Goal: Transaction & Acquisition: Book appointment/travel/reservation

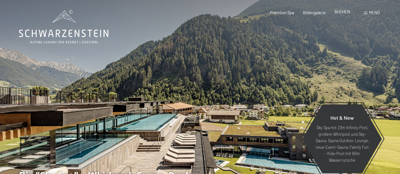
click at [343, 12] on span "BUCHEN" at bounding box center [343, 11] width 16 height 5
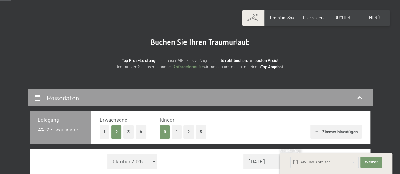
scroll to position [127, 0]
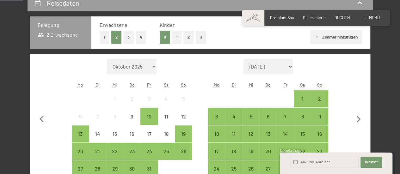
drag, startPoint x: 103, startPoint y: 41, endPoint x: 109, endPoint y: 50, distance: 10.5
click at [103, 41] on button "1" at bounding box center [105, 37] width 10 height 13
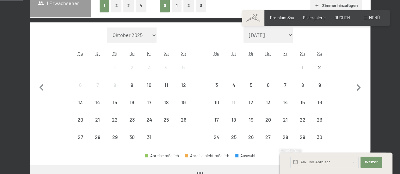
scroll to position [190, 0]
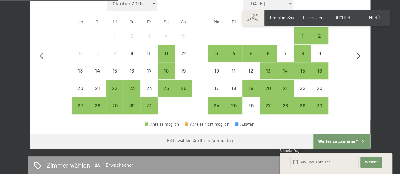
click at [361, 57] on icon "button" at bounding box center [358, 56] width 13 height 13
select select "2025-11-01"
select select "2025-12-01"
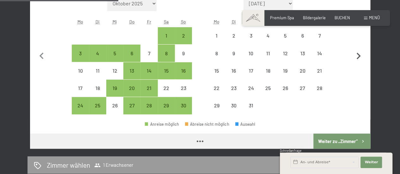
select select "2025-11-01"
select select "2025-12-01"
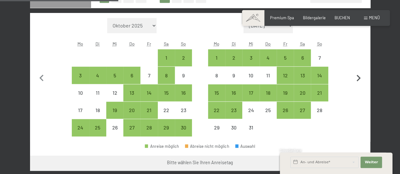
scroll to position [158, 0]
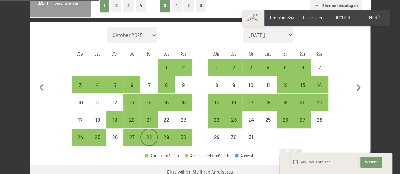
click at [149, 139] on div "28" at bounding box center [149, 143] width 16 height 16
select select "2025-11-01"
select select "2025-12-01"
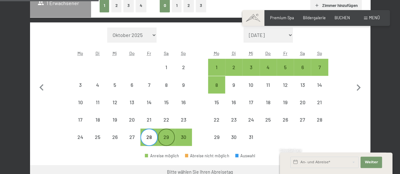
click at [167, 139] on div "29" at bounding box center [167, 143] width 16 height 16
select select "2025-11-01"
select select "2025-12-01"
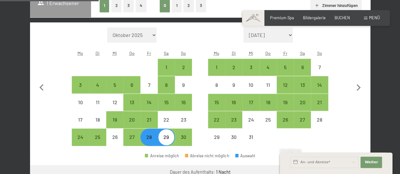
click at [167, 139] on div "29" at bounding box center [167, 143] width 16 height 16
select select "2025-11-01"
select select "2025-12-01"
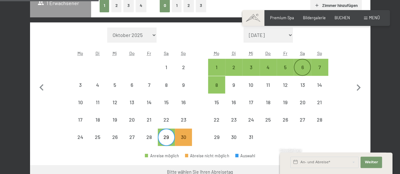
click at [304, 70] on div "6" at bounding box center [303, 73] width 16 height 16
select select "2025-11-01"
select select "2025-12-01"
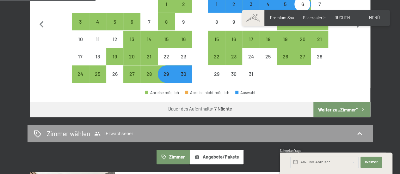
click at [340, 112] on button "Weiter zu „Zimmer“" at bounding box center [342, 109] width 57 height 15
select select "2025-11-01"
select select "2025-12-01"
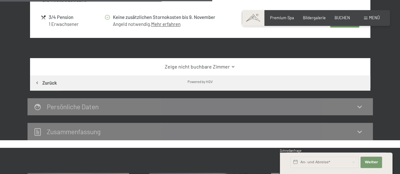
scroll to position [374, 0]
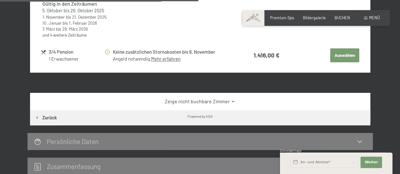
click at [192, 105] on link "Zeige nicht buchbare Zimmer" at bounding box center [200, 101] width 320 height 7
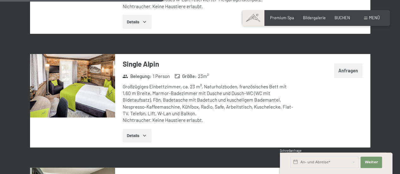
scroll to position [912, 0]
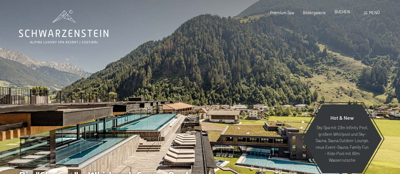
click at [339, 13] on span "BUCHEN" at bounding box center [343, 11] width 16 height 5
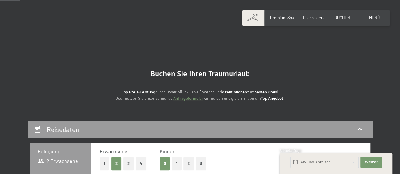
scroll to position [158, 0]
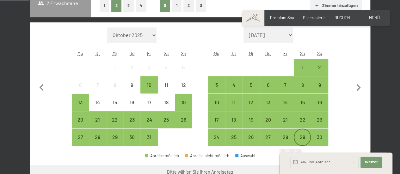
click at [304, 135] on div "29" at bounding box center [303, 143] width 16 height 16
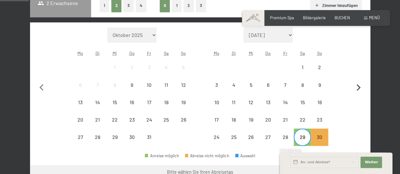
click at [358, 90] on icon "button" at bounding box center [359, 87] width 4 height 7
select select "2025-11-01"
select select "2025-12-01"
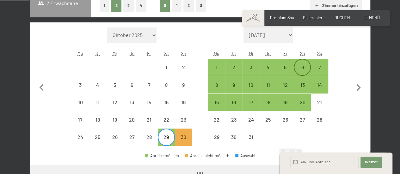
select select "2025-11-01"
select select "2025-12-01"
drag, startPoint x: 300, startPoint y: 67, endPoint x: 307, endPoint y: 72, distance: 8.9
click at [300, 67] on div "6" at bounding box center [303, 73] width 16 height 16
select select "2025-11-01"
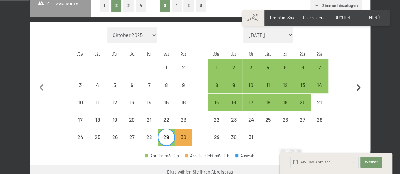
select select "2025-12-01"
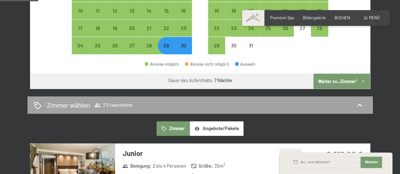
scroll to position [253, 0]
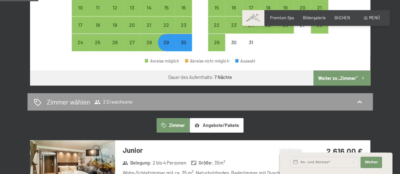
click at [336, 80] on button "Weiter zu „Zimmer“" at bounding box center [342, 78] width 57 height 15
select select "2025-11-01"
select select "2025-12-01"
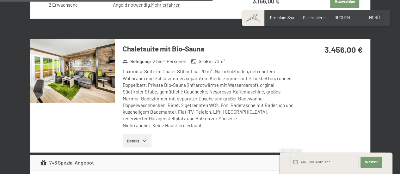
scroll to position [1386, 0]
